Goal: Task Accomplishment & Management: Manage account settings

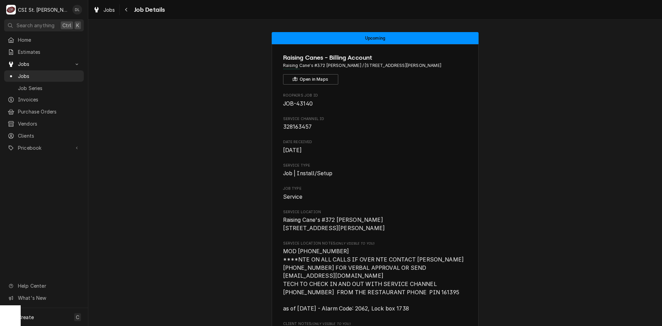
scroll to position [595, 0]
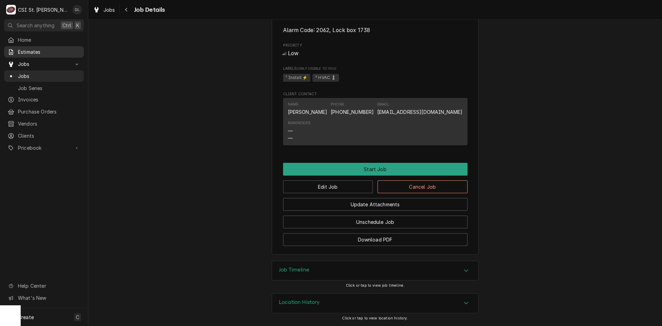
click at [36, 55] on link "Estimates" at bounding box center [44, 51] width 80 height 11
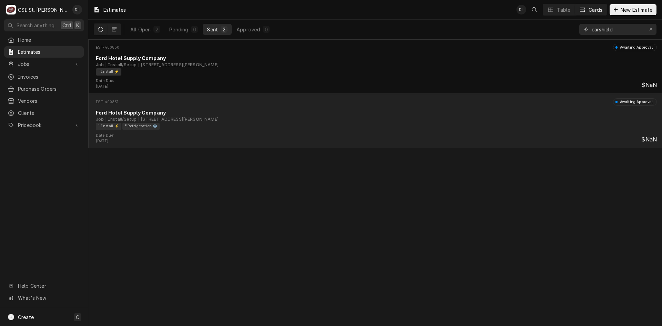
click at [304, 111] on div "Ford Hotel Supply Company" at bounding box center [376, 112] width 561 height 7
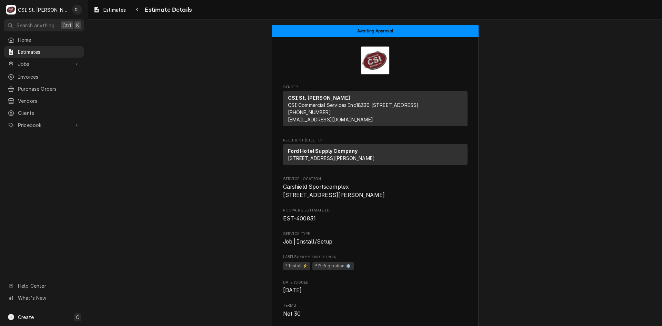
drag, startPoint x: 124, startPoint y: 107, endPoint x: 130, endPoint y: 117, distance: 11.3
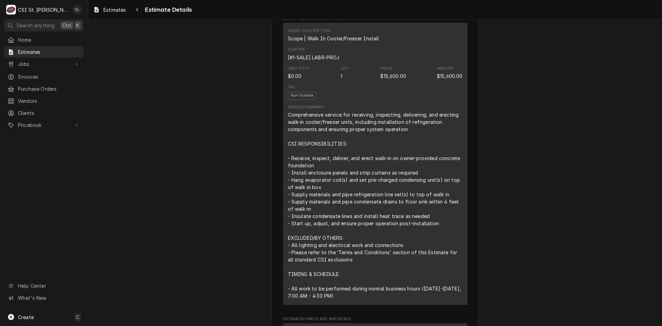
scroll to position [379, 0]
click at [423, 180] on div "Comprehensive service for receiving, inspecting, delivering, and erecting walk-…" at bounding box center [375, 206] width 175 height 188
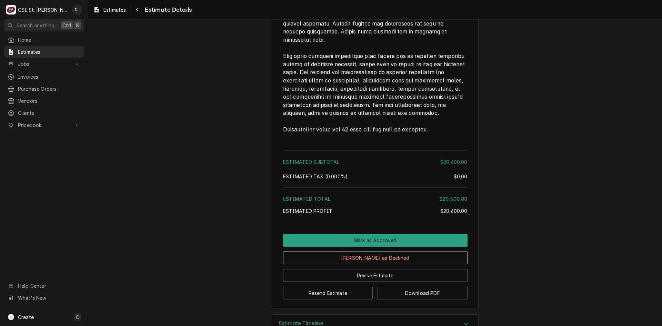
scroll to position [1190, 0]
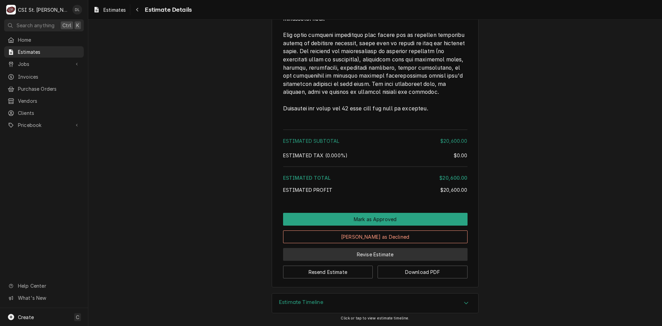
click at [393, 253] on button "Revise Estimate" at bounding box center [375, 254] width 185 height 13
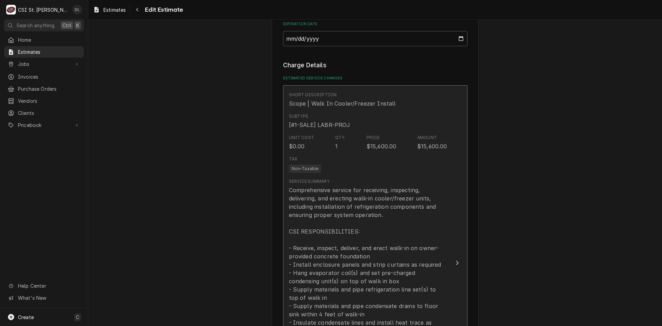
scroll to position [655, 0]
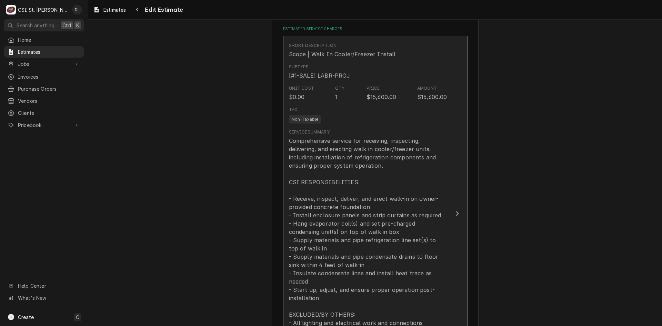
click at [379, 187] on div "Comprehensive service for receiving, inspecting, delivering, and erecting walk-…" at bounding box center [368, 261] width 158 height 248
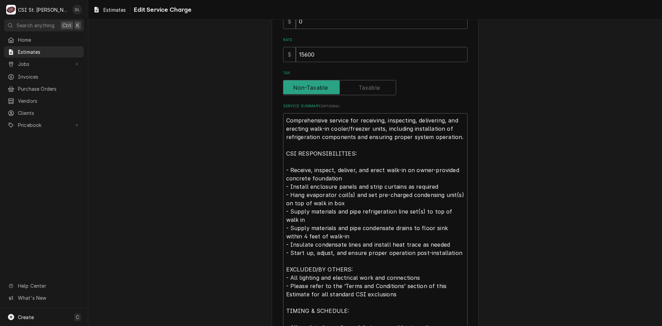
scroll to position [238, 0]
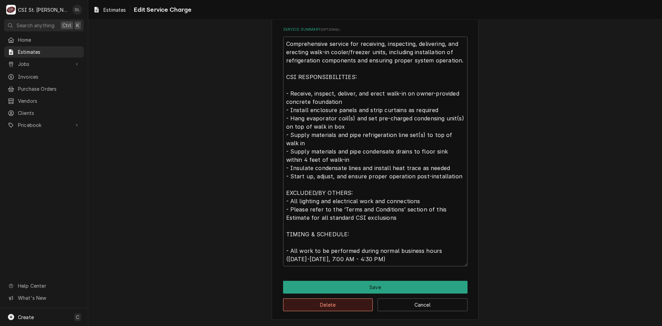
click at [338, 305] on button "Delete" at bounding box center [328, 304] width 90 height 13
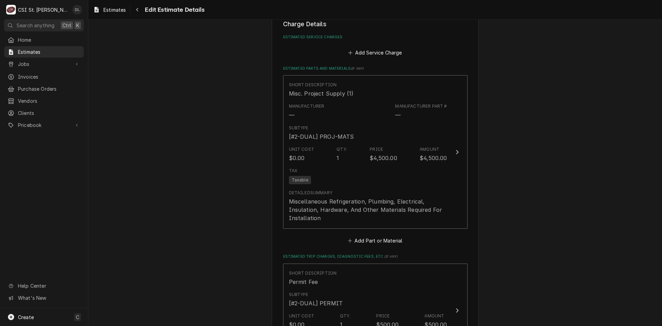
type textarea "x"
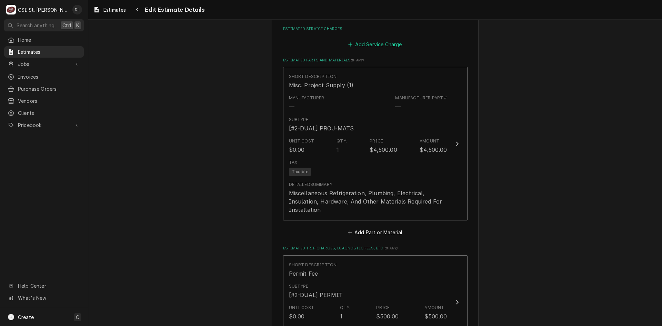
scroll to position [647, 0]
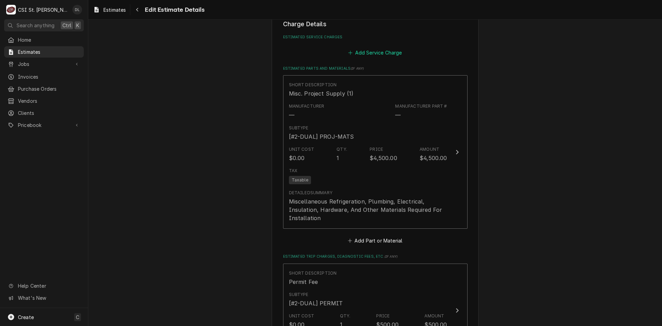
click at [347, 52] on button "Add Service Charge" at bounding box center [375, 53] width 56 height 10
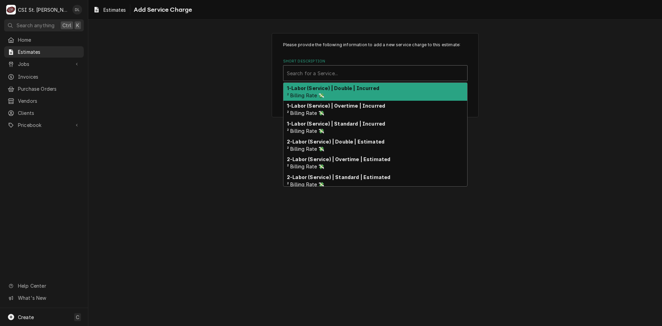
click at [356, 72] on div "Short Description" at bounding box center [375, 73] width 177 height 12
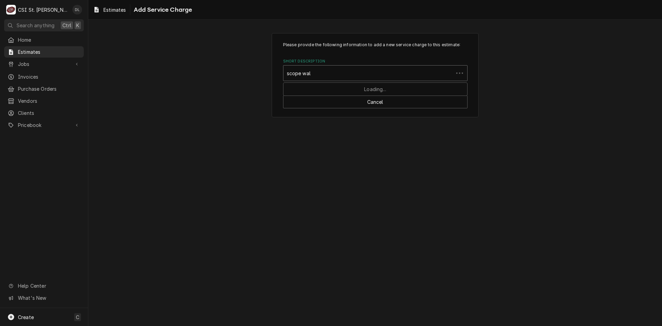
type input "scope walk"
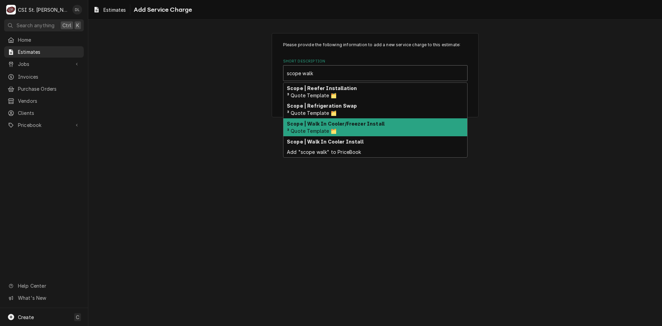
click at [343, 128] on div "Scope | Walk In Cooler/Freezer Install ³ Quote Template 🗂️" at bounding box center [376, 127] width 184 height 18
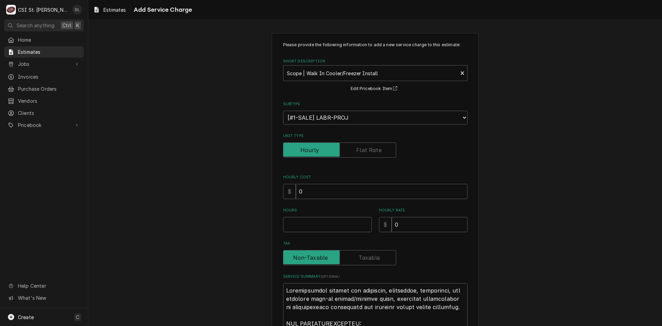
type textarea "x"
click at [365, 151] on label "Unit Type" at bounding box center [339, 149] width 113 height 15
click at [365, 151] on input "Unit Type" at bounding box center [339, 149] width 107 height 15
checkbox input "true"
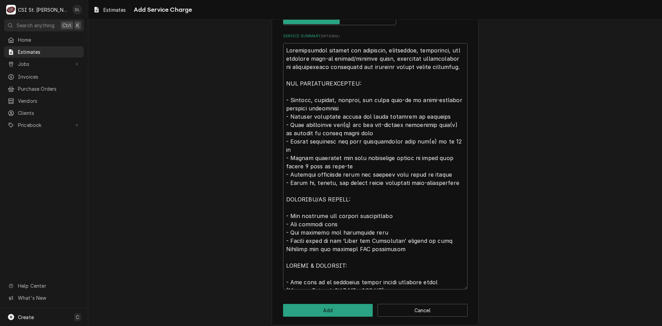
scroll to position [237, 0]
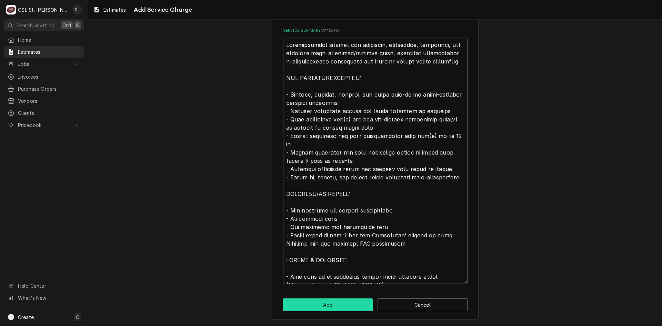
click at [309, 305] on button "Add" at bounding box center [328, 304] width 90 height 13
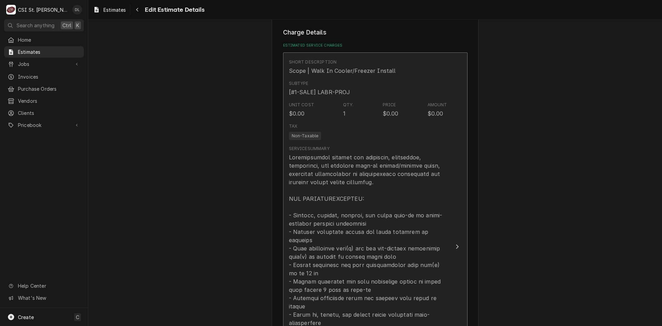
type textarea "x"
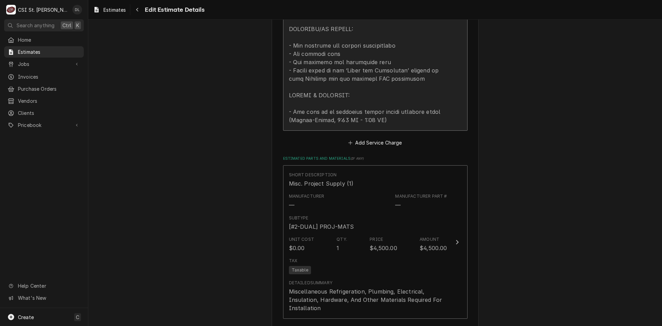
scroll to position [915, 0]
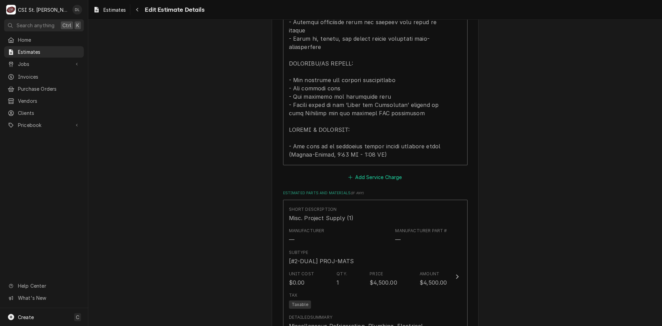
click at [349, 175] on icon "Estimated Service Charges" at bounding box center [350, 177] width 4 height 5
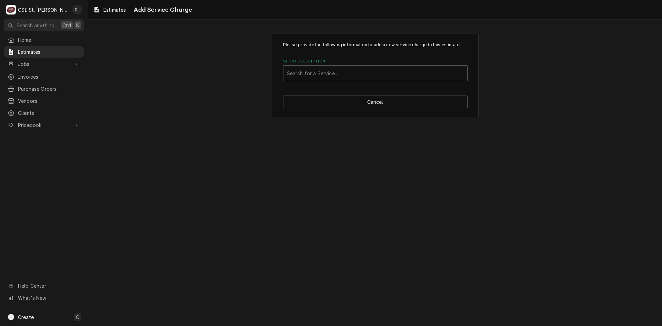
click at [343, 80] on div "Search for a Service..." at bounding box center [376, 73] width 184 height 15
type input "project labor"
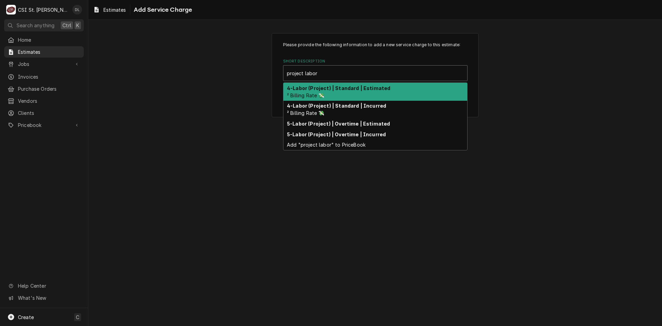
click at [345, 86] on strong "4-Labor (Project) | Standard | Estimated" at bounding box center [338, 88] width 103 height 6
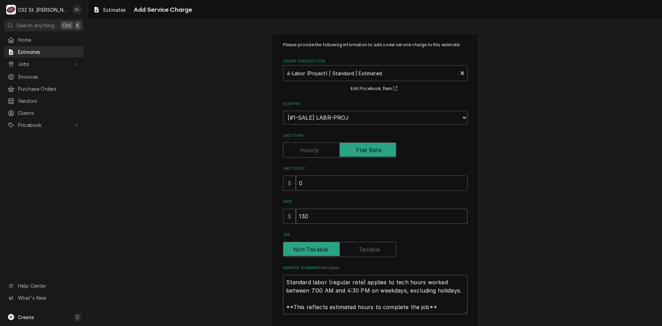
drag, startPoint x: 339, startPoint y: 219, endPoint x: 297, endPoint y: 226, distance: 42.0
click at [297, 226] on div "Please provide the following information to add a new service charge to this es…" at bounding box center [375, 178] width 185 height 273
type textarea "x"
type input "11"
type textarea "x"
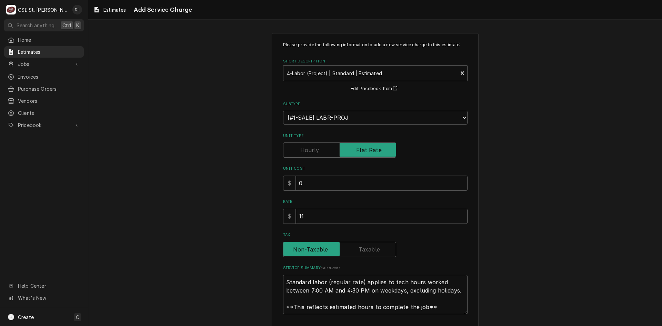
type input "118"
type textarea "x"
type input "1186"
type textarea "x"
type input "11868"
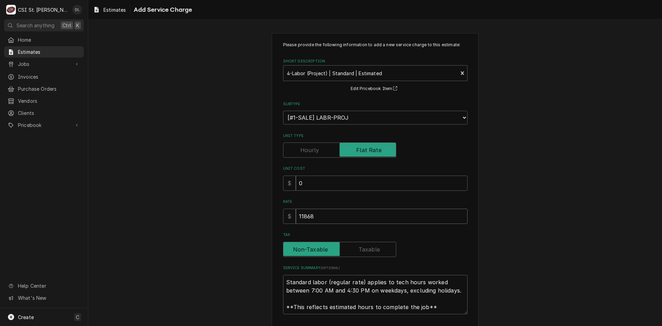
type textarea "x"
type input "118680"
click at [299, 216] on input "118680" at bounding box center [382, 216] width 172 height 15
type textarea "x"
type input "18680"
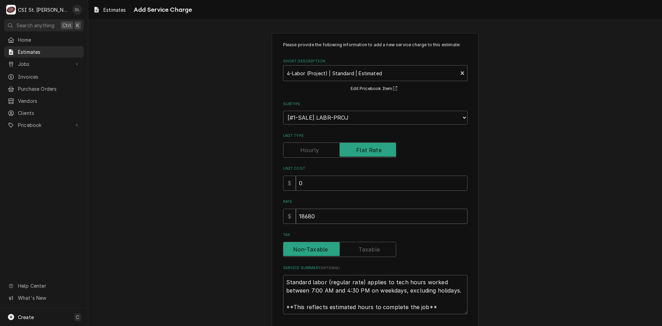
type textarea "x"
type input "18680"
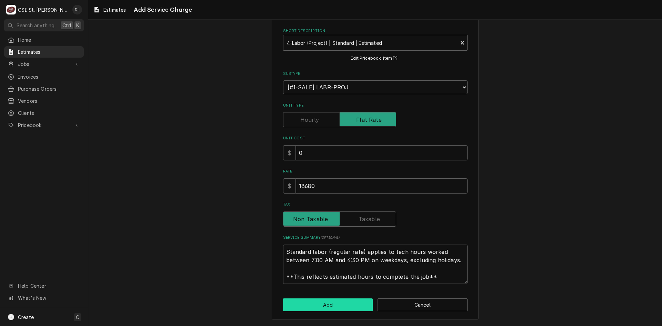
click at [338, 299] on button "Add" at bounding box center [328, 304] width 90 height 13
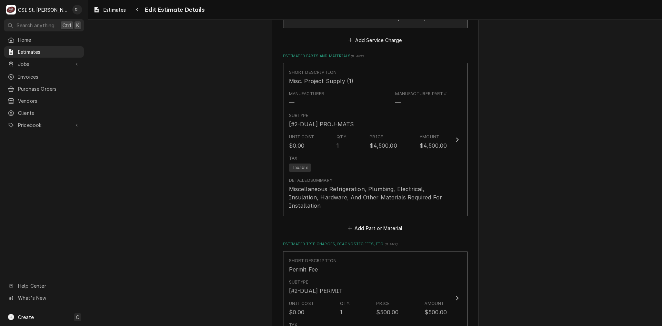
scroll to position [1169, 0]
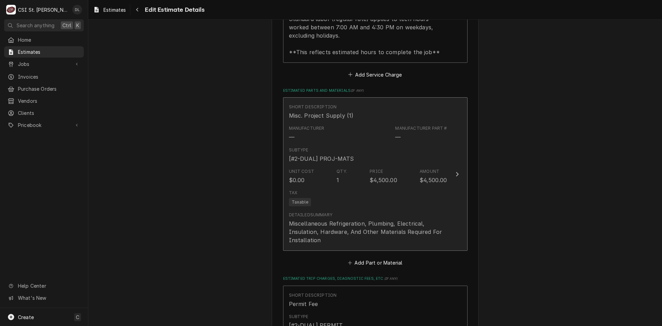
click at [322, 147] on div "Subtype [#2-DUAL] PROJ-MATS" at bounding box center [321, 155] width 65 height 16
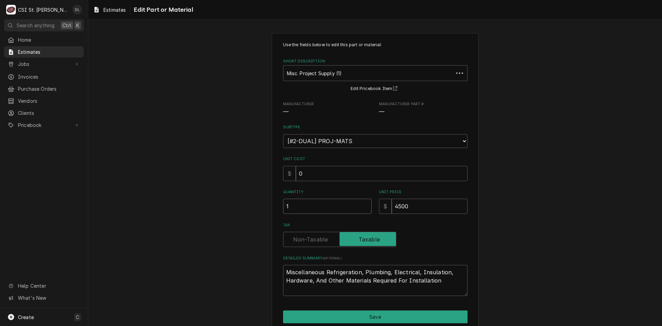
drag, startPoint x: 320, startPoint y: 209, endPoint x: 236, endPoint y: 215, distance: 83.7
click at [237, 215] on div "Use the fields below to edit this part or material: Short Description Misc. Pro…" at bounding box center [375, 191] width 574 height 329
drag, startPoint x: 425, startPoint y: 205, endPoint x: 372, endPoint y: 207, distance: 52.8
click at [373, 207] on div "Quantity 1 Unit Price $ 4500" at bounding box center [375, 201] width 185 height 24
type textarea "x"
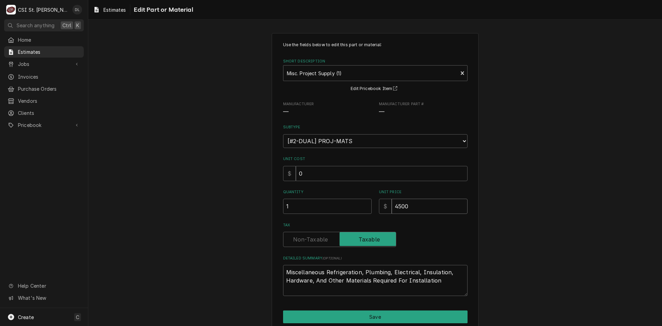
type input "5"
type textarea "x"
type input "50"
type textarea "x"
type input "500"
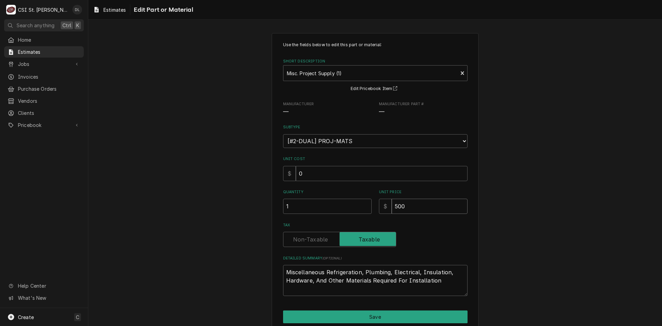
type textarea "x"
type input "500"
click at [413, 202] on input "500" at bounding box center [430, 206] width 76 height 15
type textarea "x"
type input "5000"
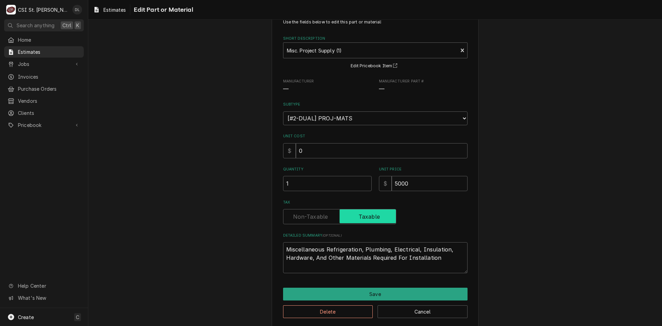
scroll to position [30, 0]
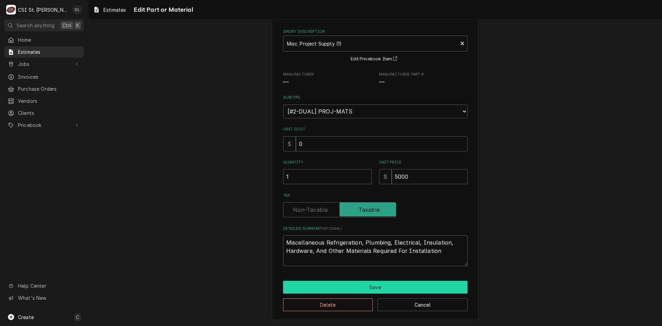
click at [365, 287] on button "Save" at bounding box center [375, 287] width 185 height 13
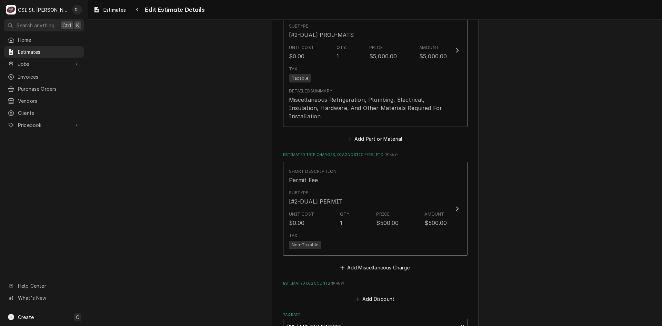
type textarea "x"
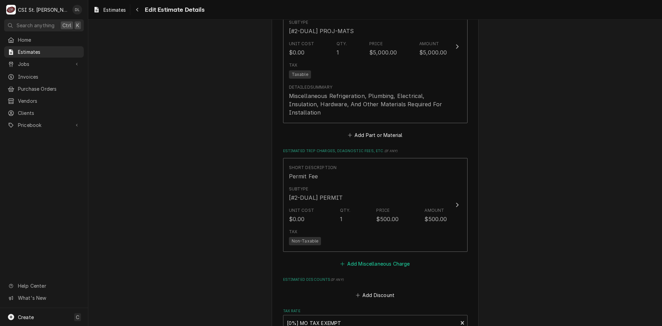
scroll to position [1351, 0]
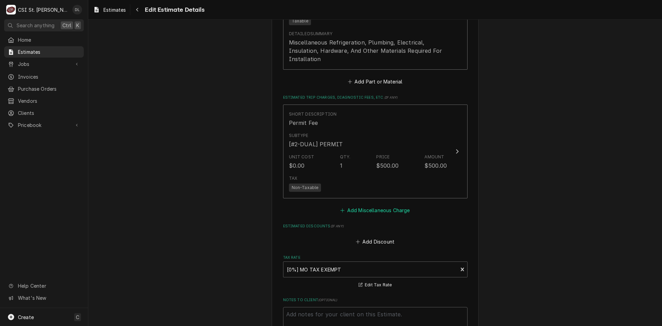
click at [340, 208] on icon "Estimated Trip Charges, Diagnostic Fees, etc." at bounding box center [342, 210] width 4 height 5
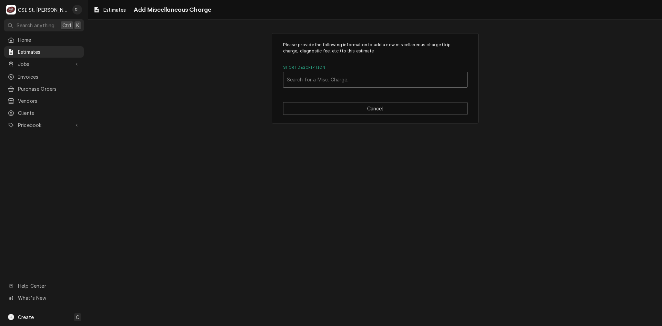
click at [350, 83] on div "Short Description" at bounding box center [375, 79] width 177 height 12
type input "crane"
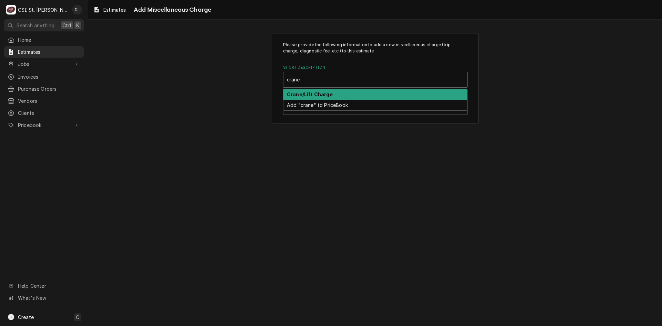
click at [337, 92] on div "Crane/Lift Charge" at bounding box center [376, 94] width 184 height 11
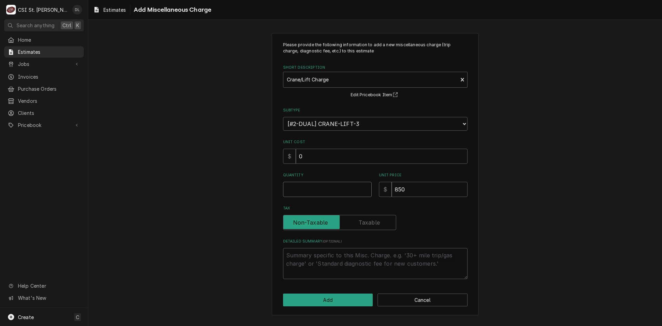
click at [335, 192] on input "Quantity" at bounding box center [327, 189] width 89 height 15
type textarea "x"
type input "1"
type textarea "x"
type input "1"
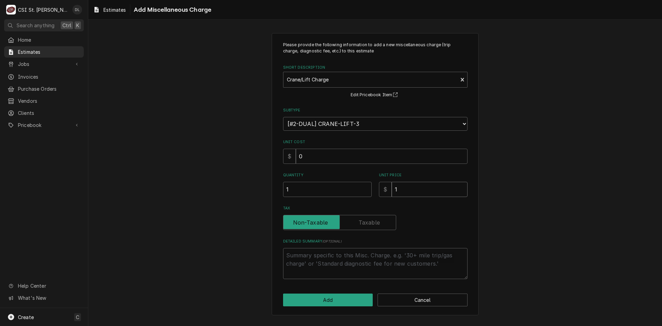
type textarea "x"
type input "12"
type textarea "x"
type input "120"
type textarea "x"
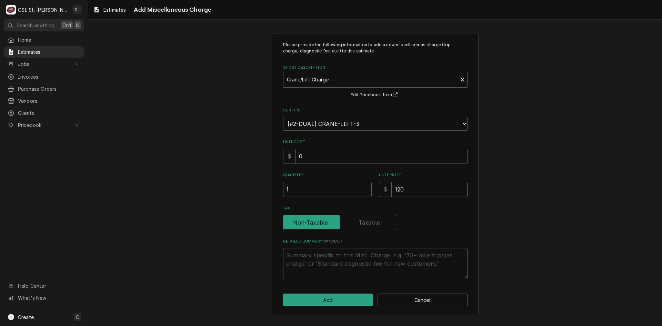
type input "1200"
type textarea "x"
type input "1200"
click at [332, 300] on button "Add" at bounding box center [328, 300] width 90 height 13
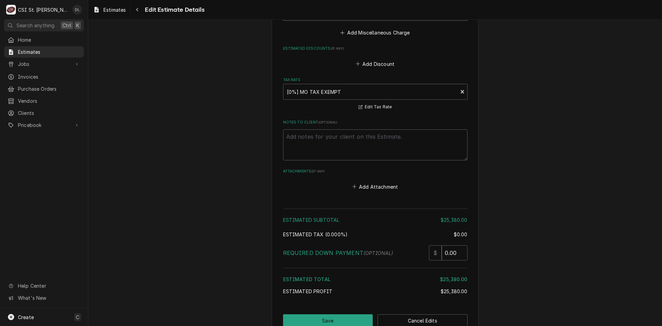
scroll to position [1666, 0]
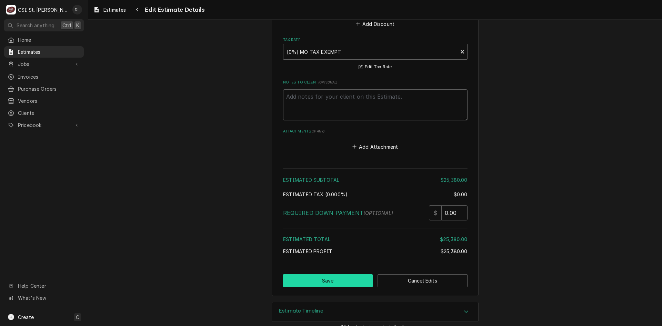
click at [323, 274] on button "Save" at bounding box center [328, 280] width 90 height 13
type textarea "x"
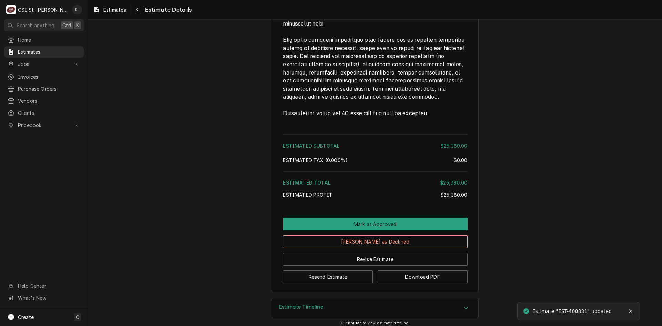
scroll to position [1423, 0]
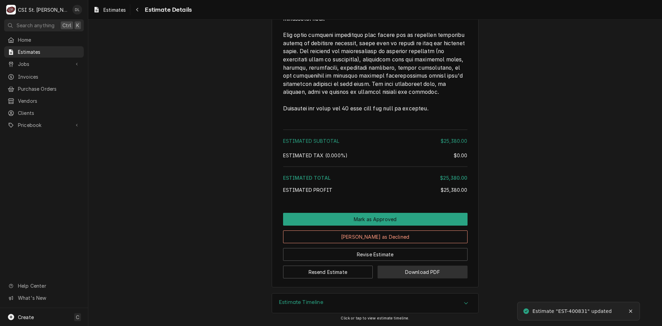
click at [424, 270] on button "Download PDF" at bounding box center [423, 272] width 90 height 13
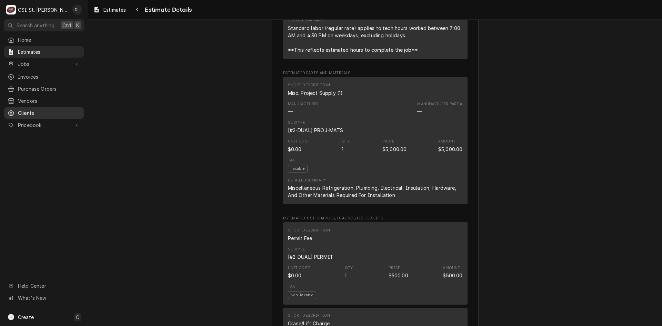
scroll to position [664, 0]
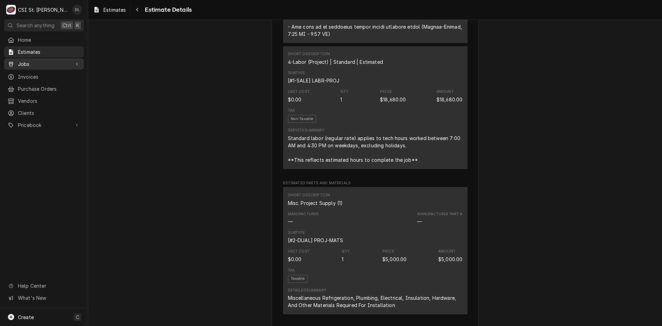
click at [28, 66] on div "Jobs" at bounding box center [44, 64] width 77 height 9
click at [32, 52] on span "Estimates" at bounding box center [49, 51] width 62 height 7
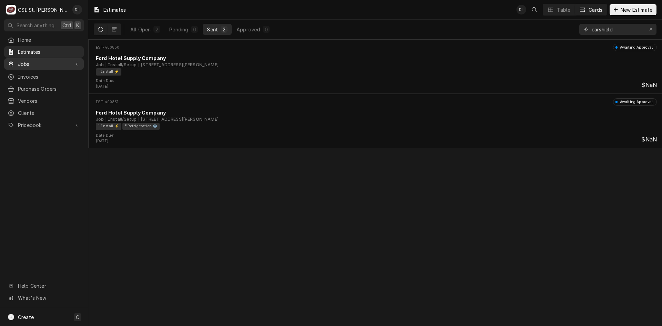
click at [23, 60] on span "Jobs" at bounding box center [44, 63] width 52 height 7
click at [17, 82] on link "Job Series" at bounding box center [44, 87] width 80 height 11
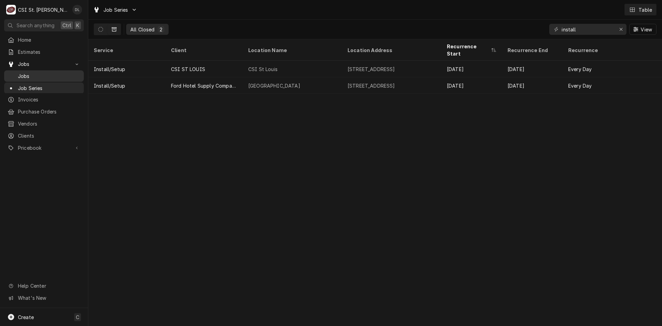
click at [28, 72] on span "Jobs" at bounding box center [49, 75] width 62 height 7
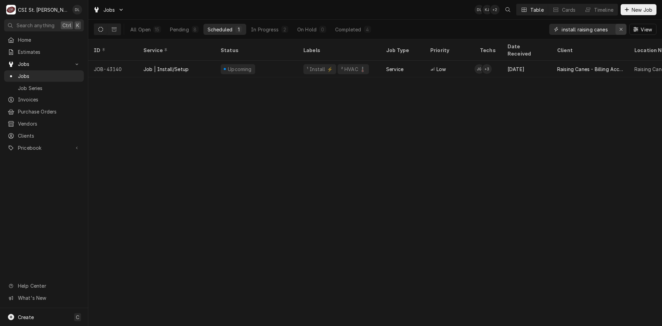
click at [623, 31] on div "Erase input" at bounding box center [621, 29] width 7 height 7
click at [608, 30] on input "Dynamic Content Wrapper" at bounding box center [594, 29] width 65 height 11
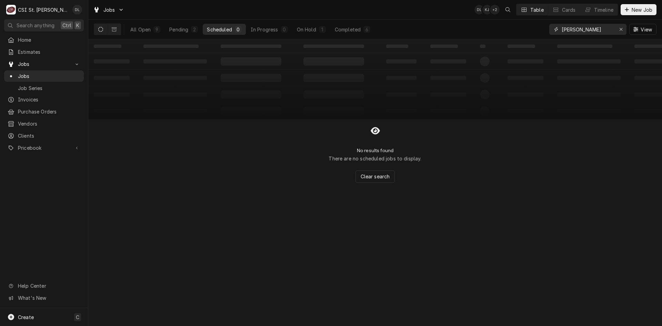
type input "[PERSON_NAME]"
